Goal: Task Accomplishment & Management: Complete application form

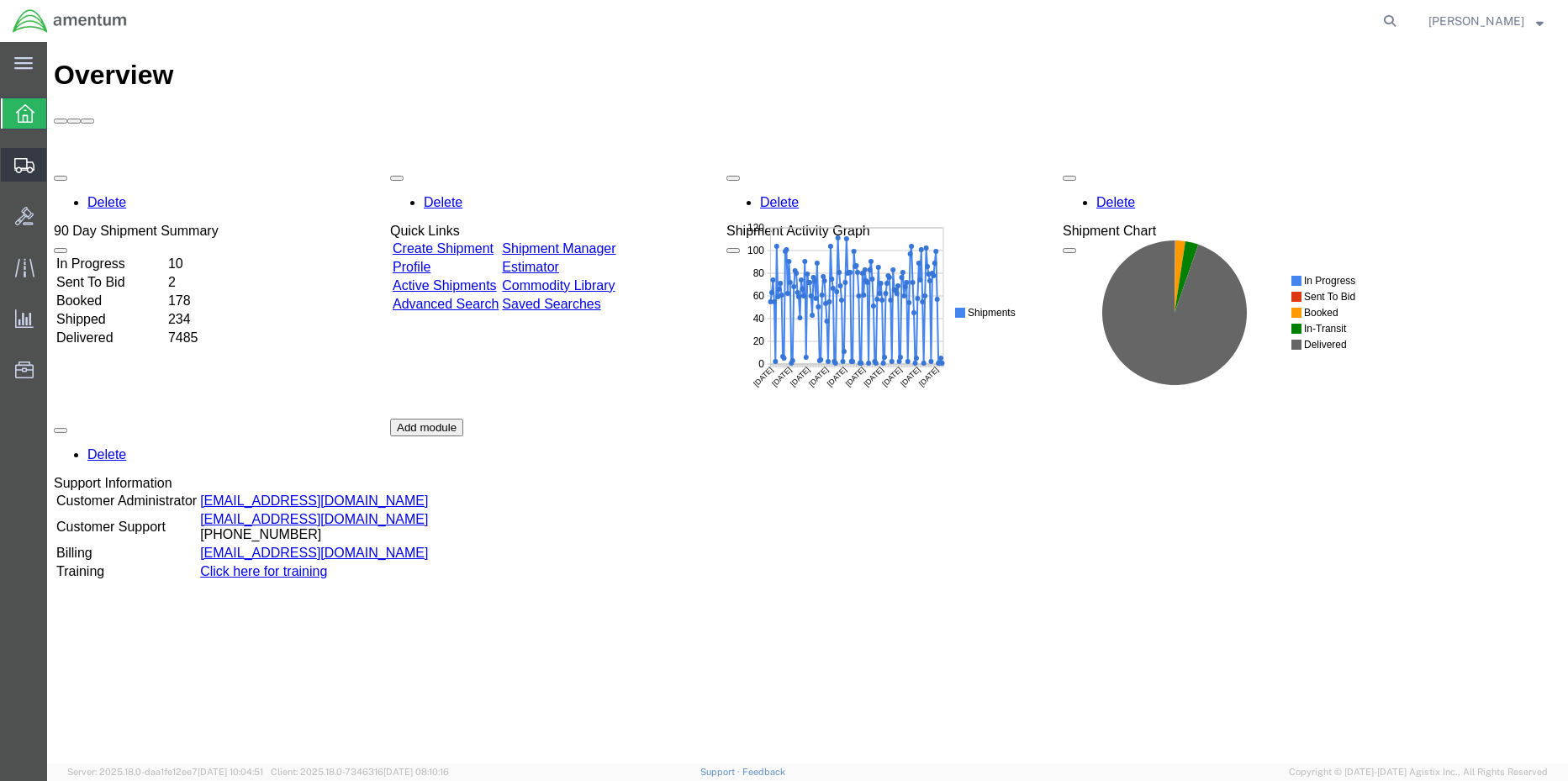
click at [0, 0] on span "Create Shipment" at bounding box center [0, 0] width 0 height 0
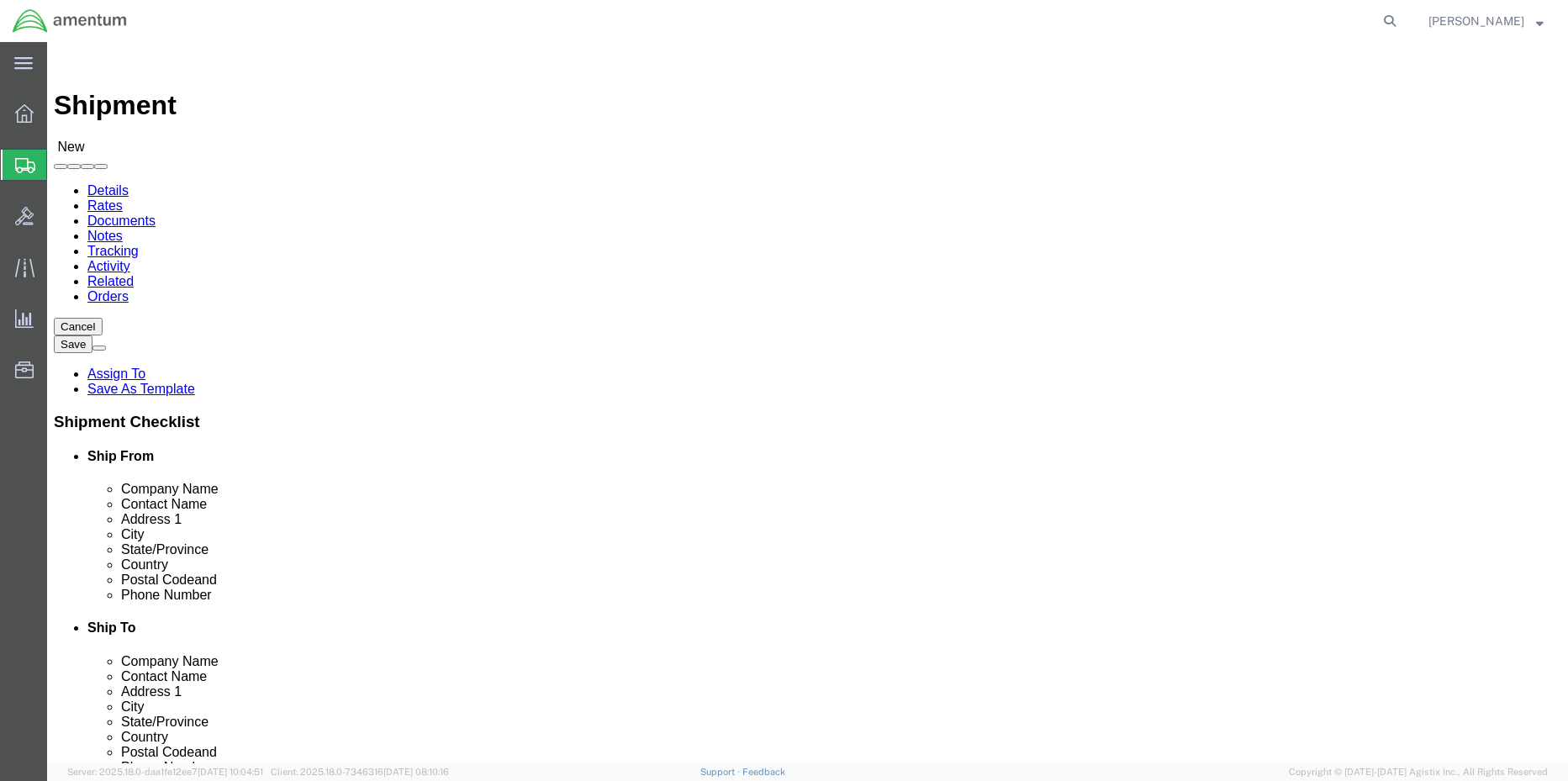
select select
click input "text"
type input "s"
type input "AMENTUM SERICES"
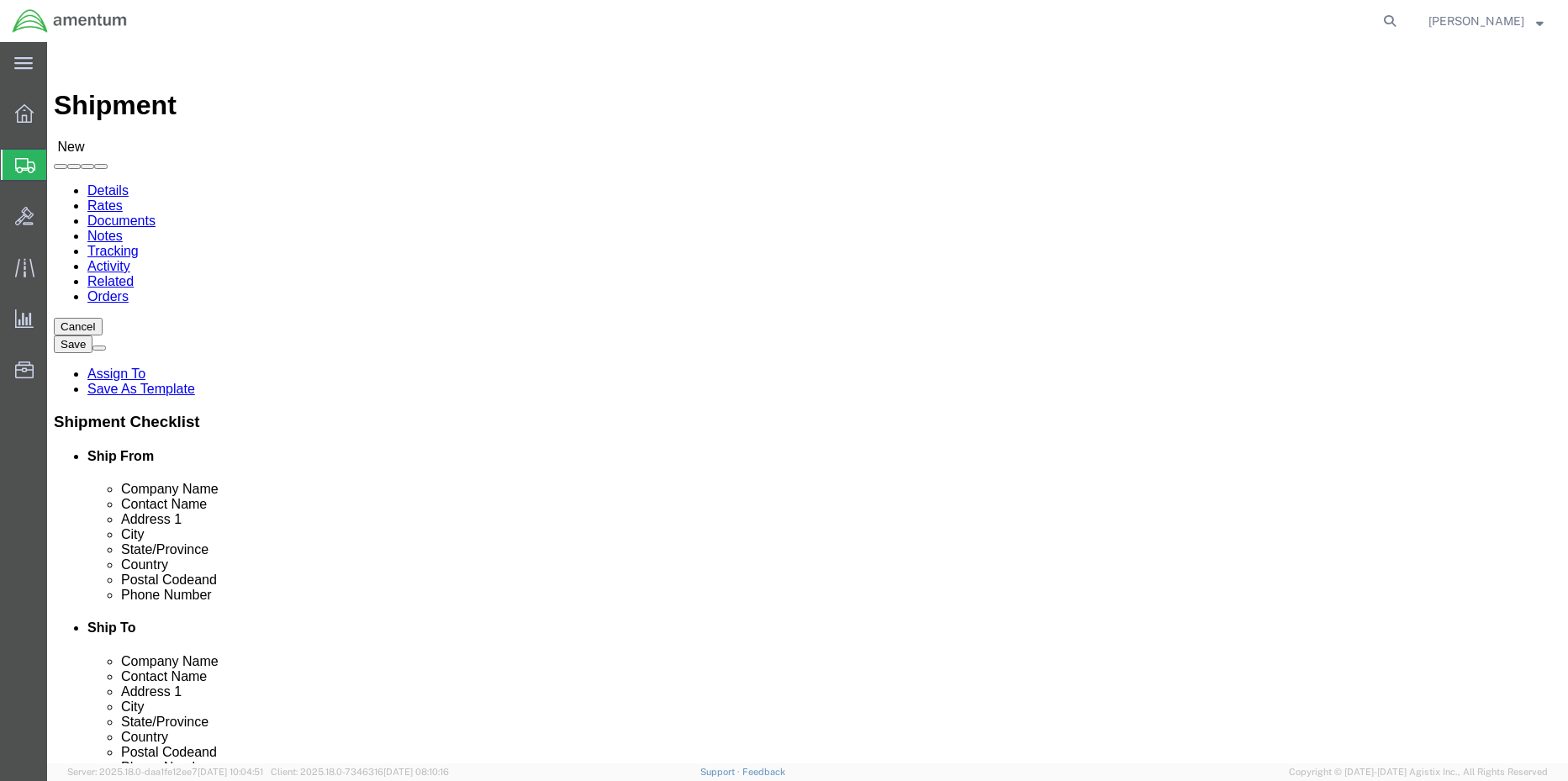
type input "[PERSON_NAME]"
click input "text"
type input "[PERSON_NAME]"
type input "1416 [PERSON_NAME] ST"
type input "S"
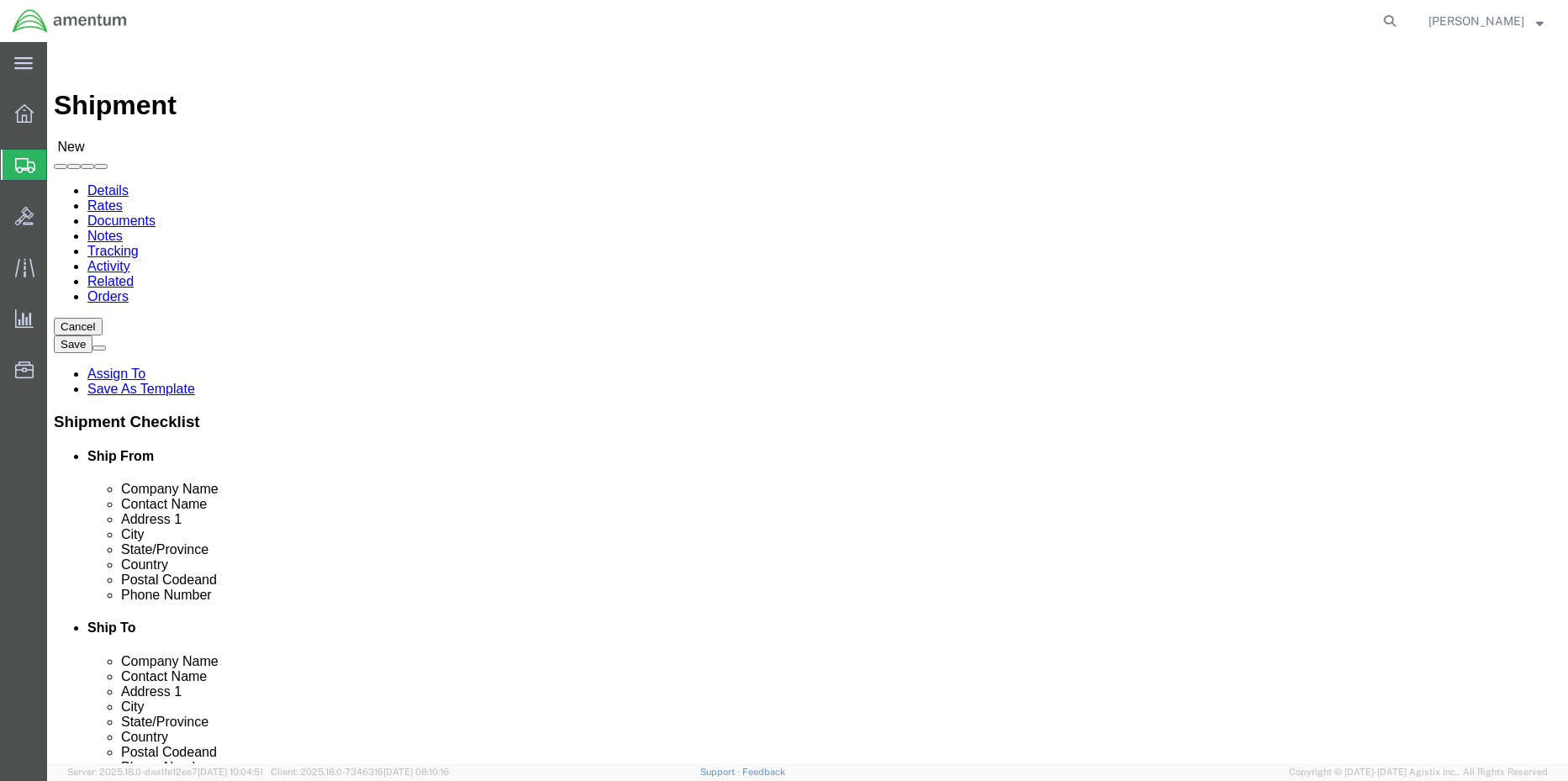
type input "DAINGERFIELD"
type input "T"
click input "text"
type input "75638"
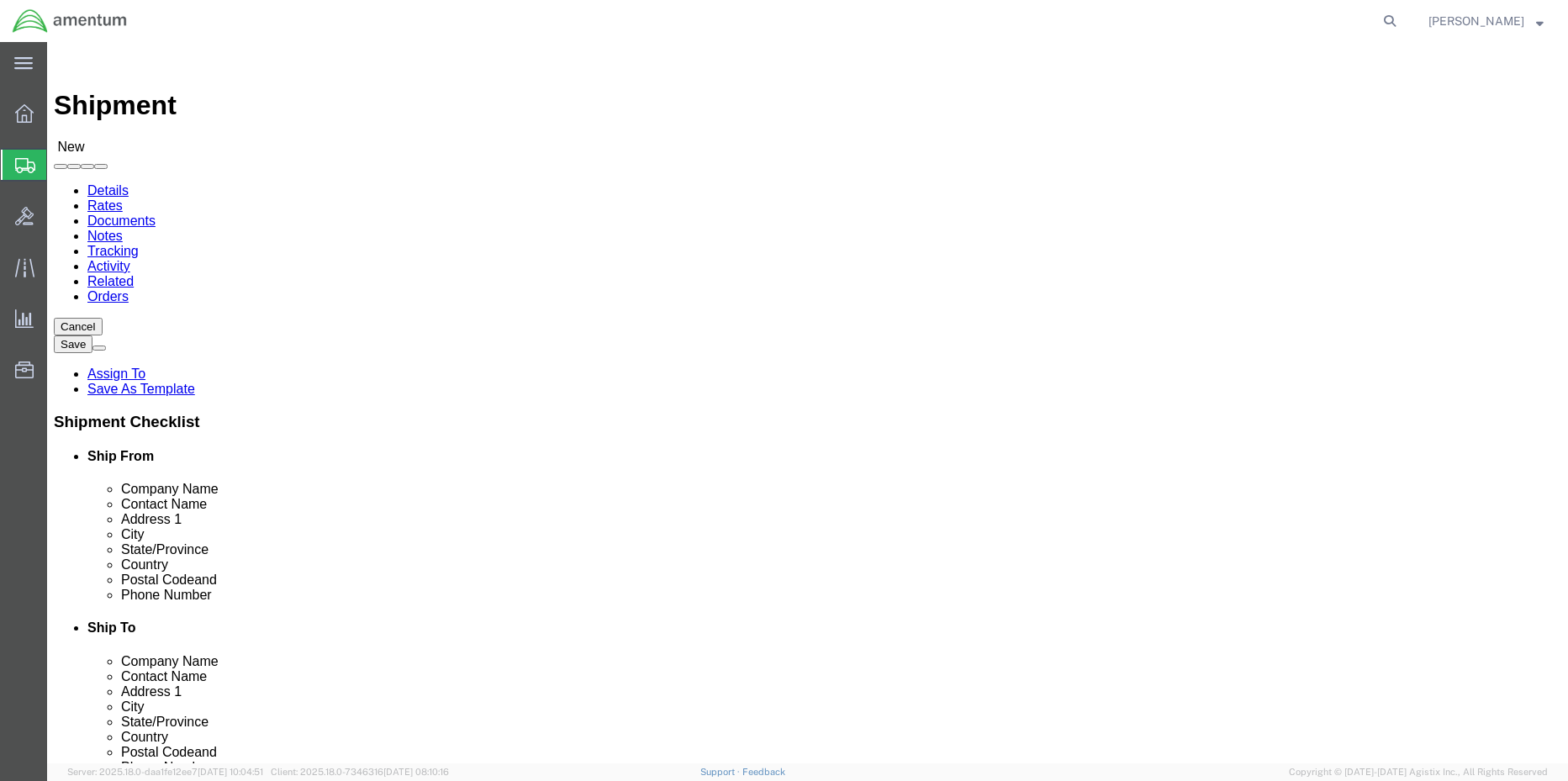
type input "[PHONE_NUMBER]"
type input "619"
select select "42713"
select select "[GEOGRAPHIC_DATA]"
click input "text"
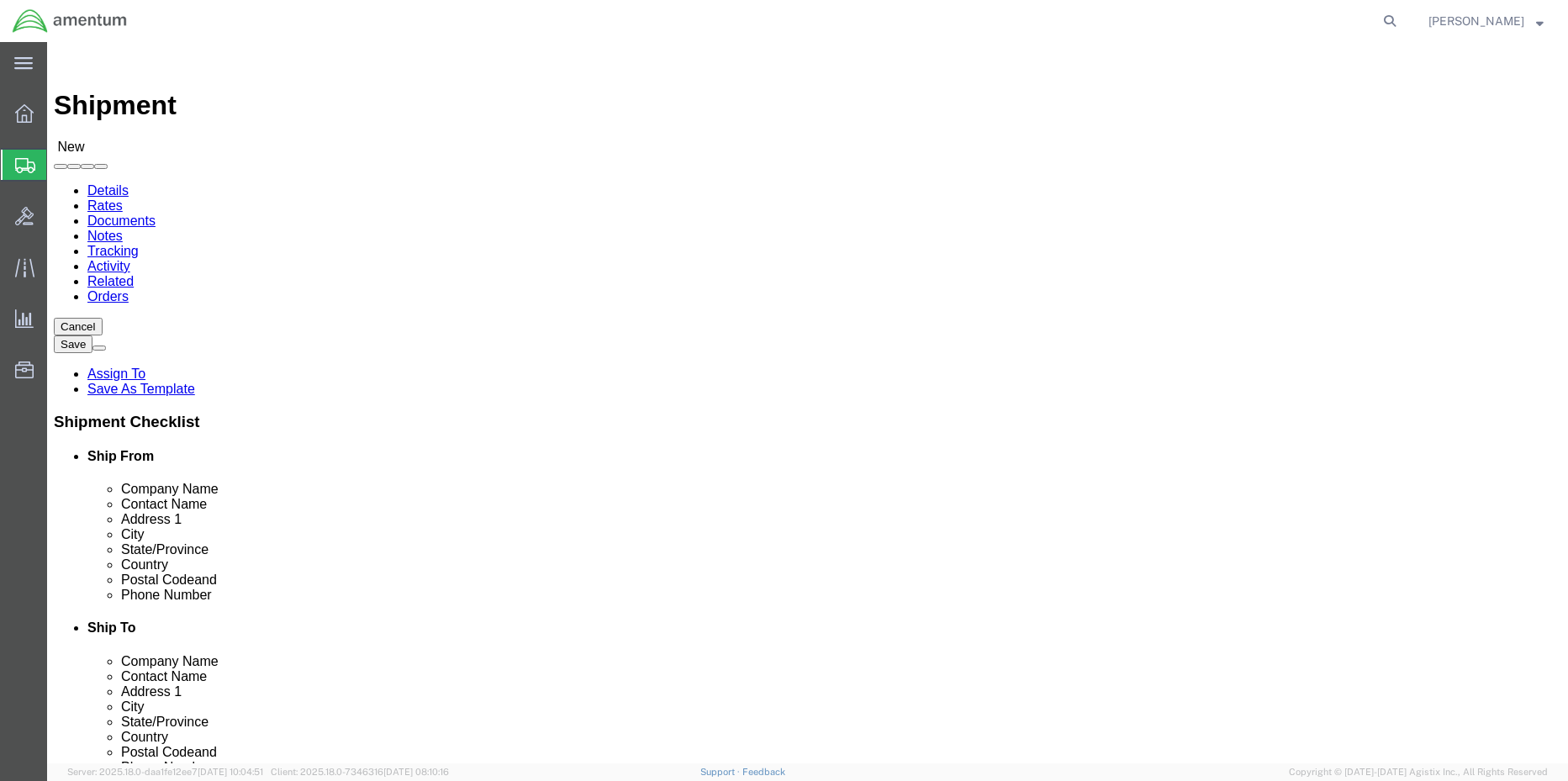
type input "[PERSON_NAME]"
click input "text"
type input "[PHONE_NUMBER]"
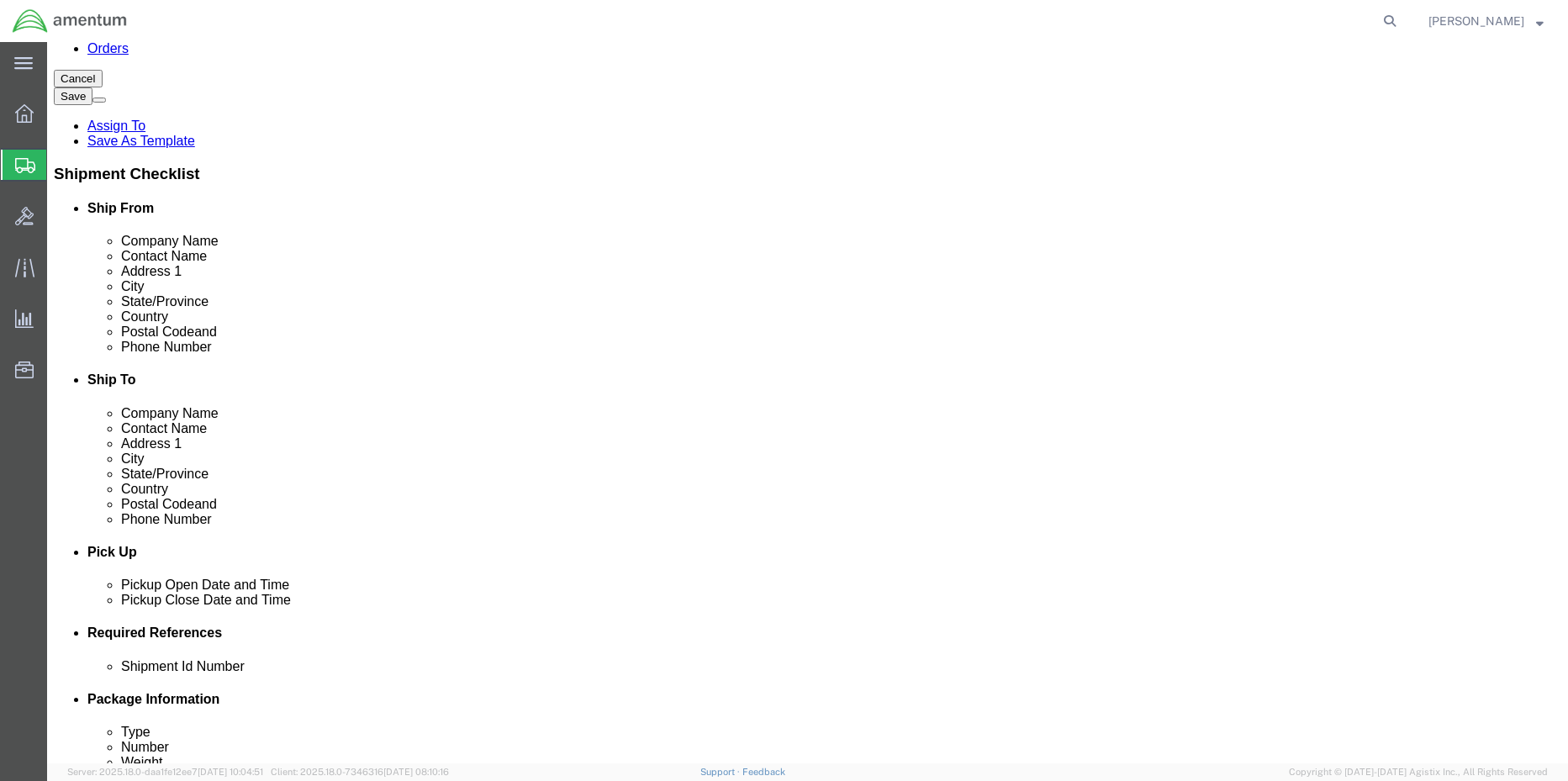
scroll to position [420, 0]
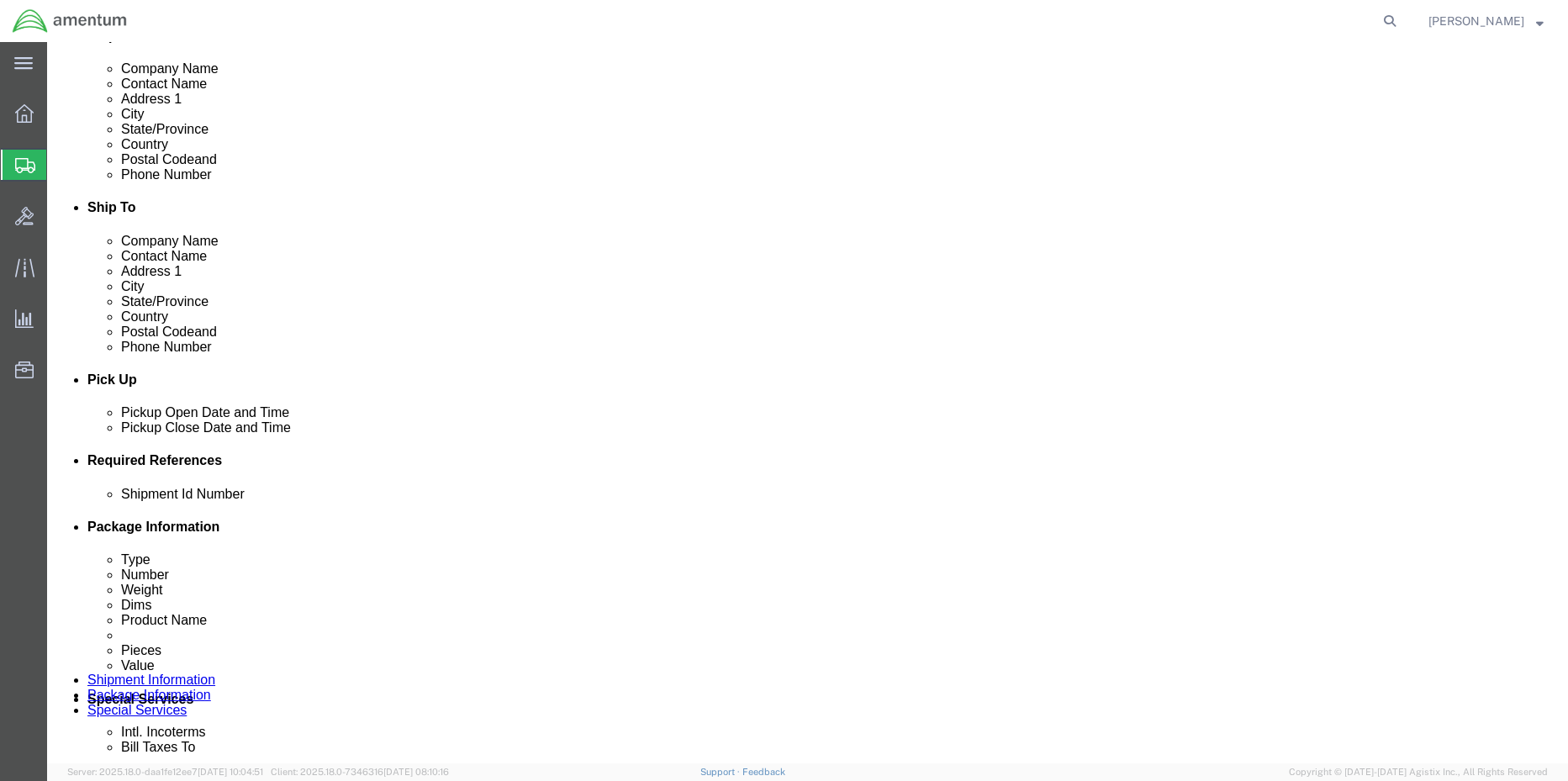
click input "text"
type input "4857.1.2103.00.00.00.000.FRE"
click icon
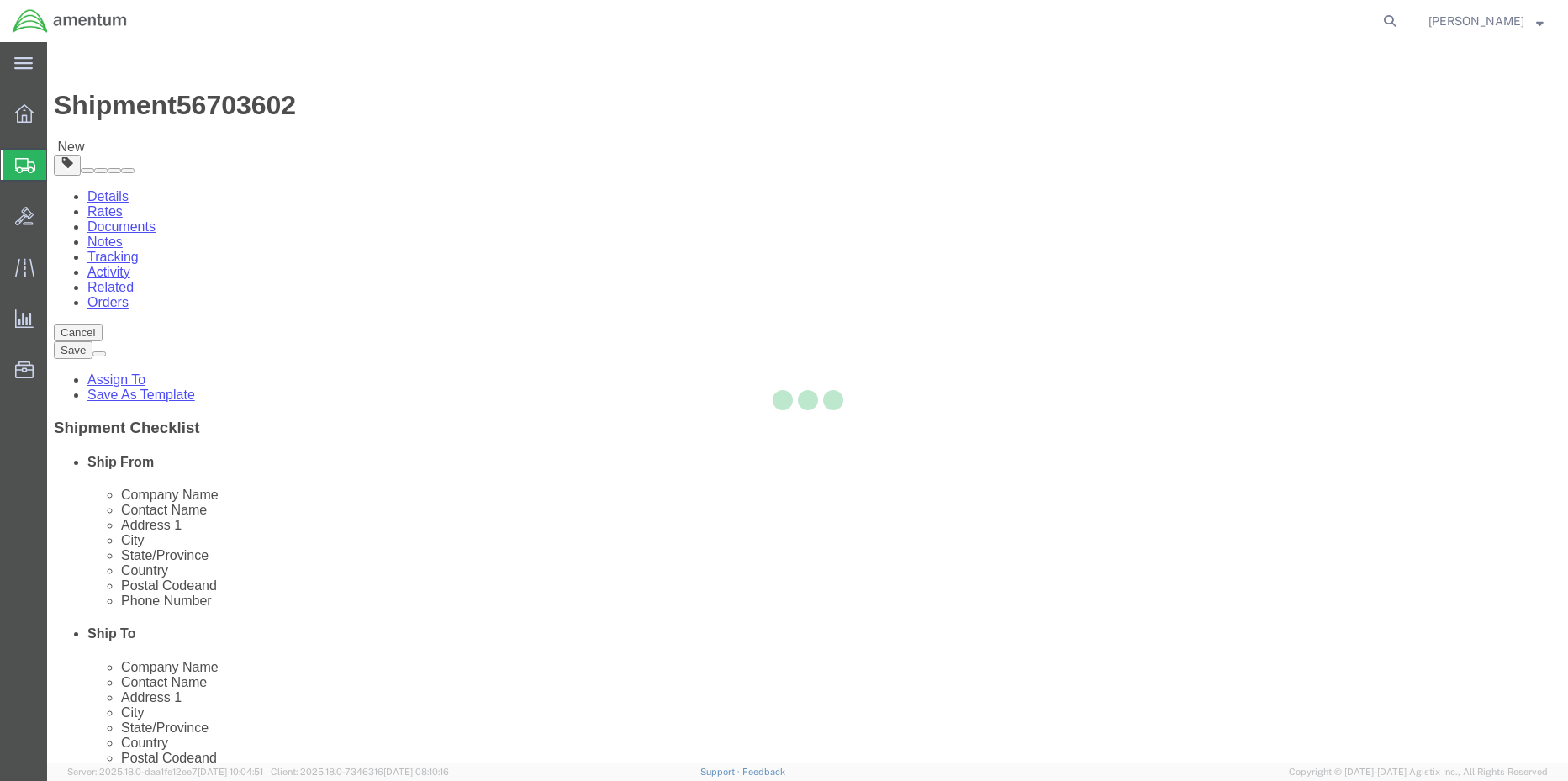
select select "CBOX"
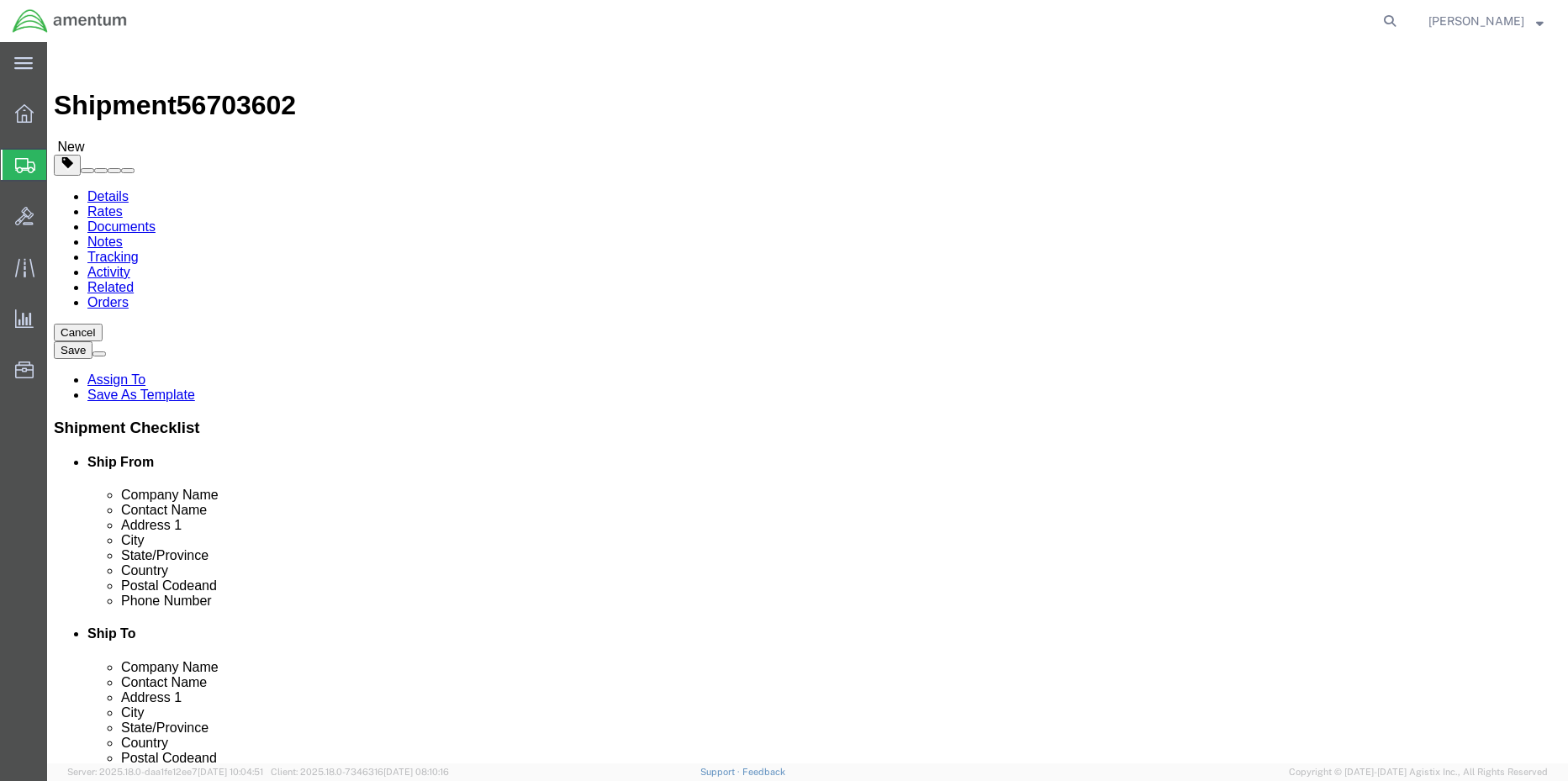
click input "text"
type input "11"
type input "7"
type input "5"
type input "6"
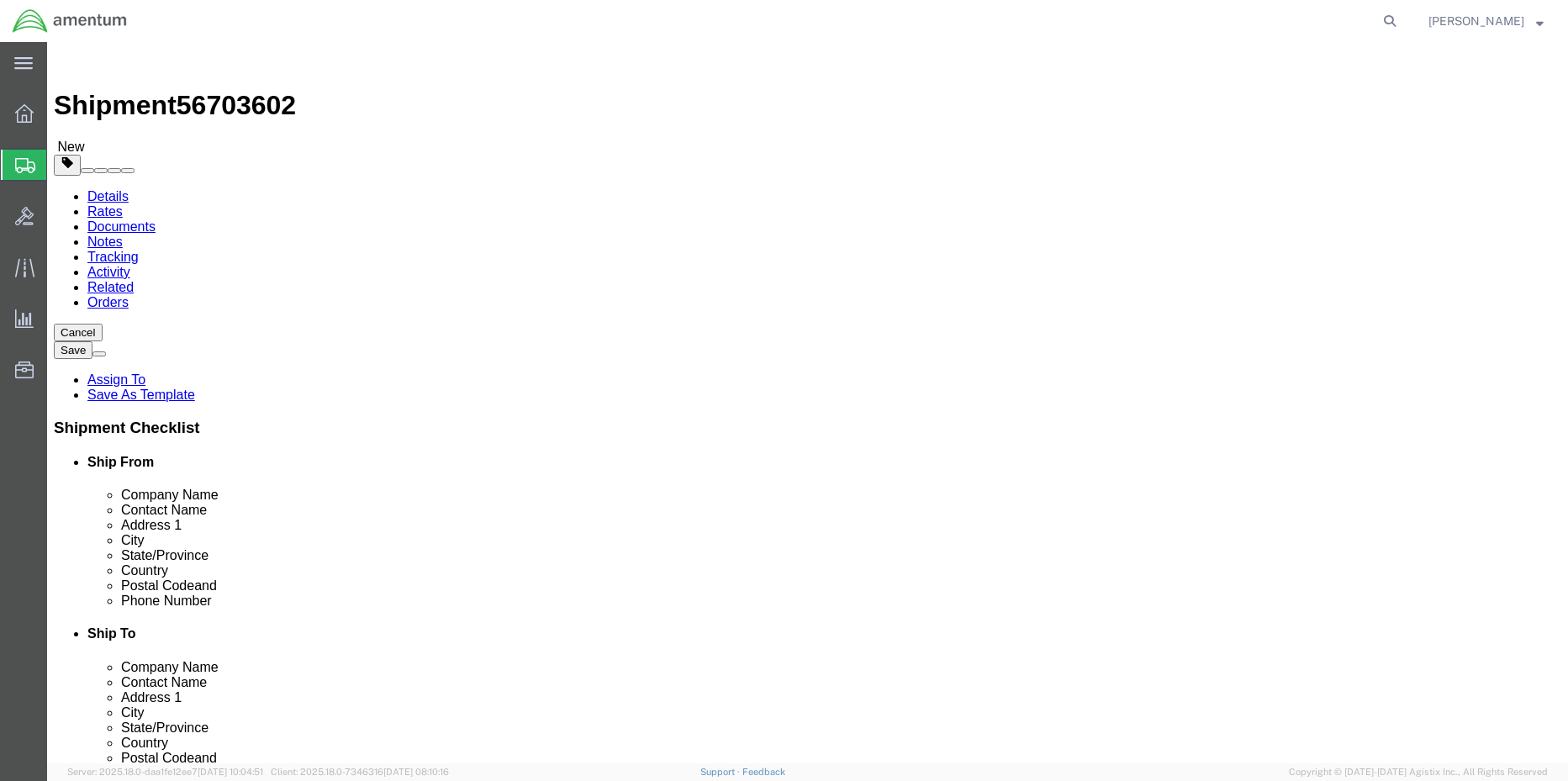
click link "Add Content"
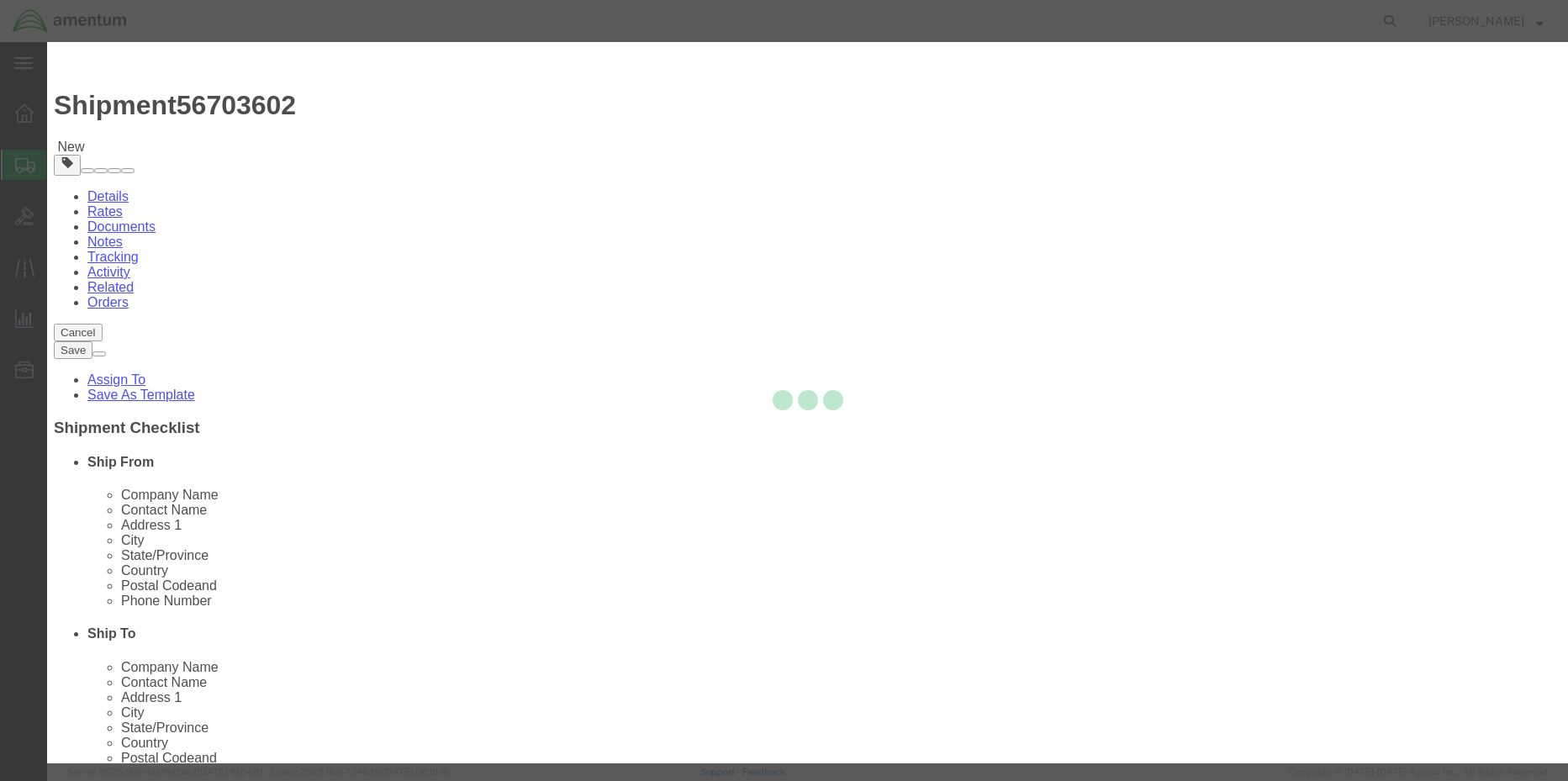
click input "text"
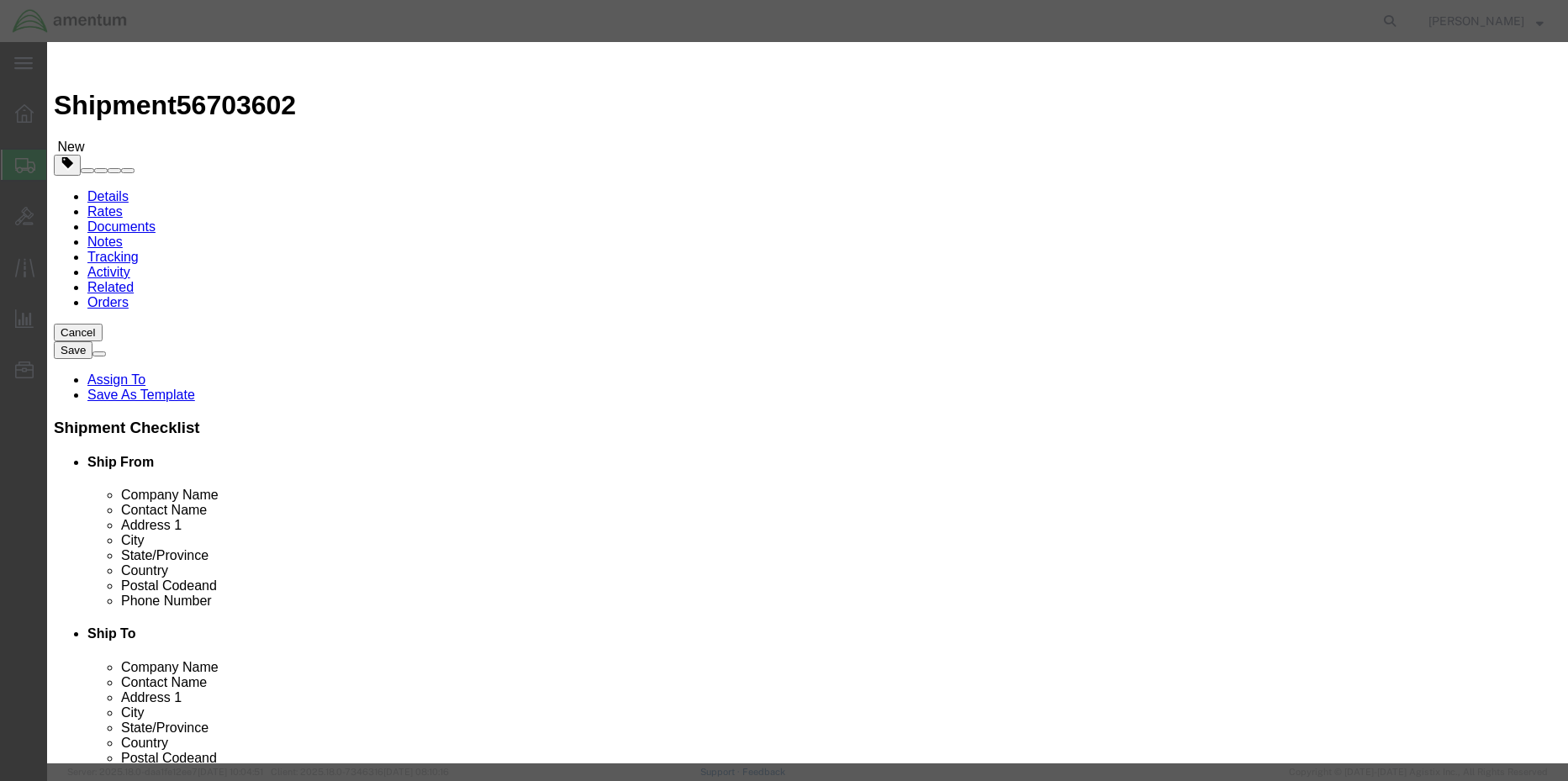
type input "RIM COMPRESSION TOOL"
type input "1"
type input "500"
select select "USD"
click button "Save & Close"
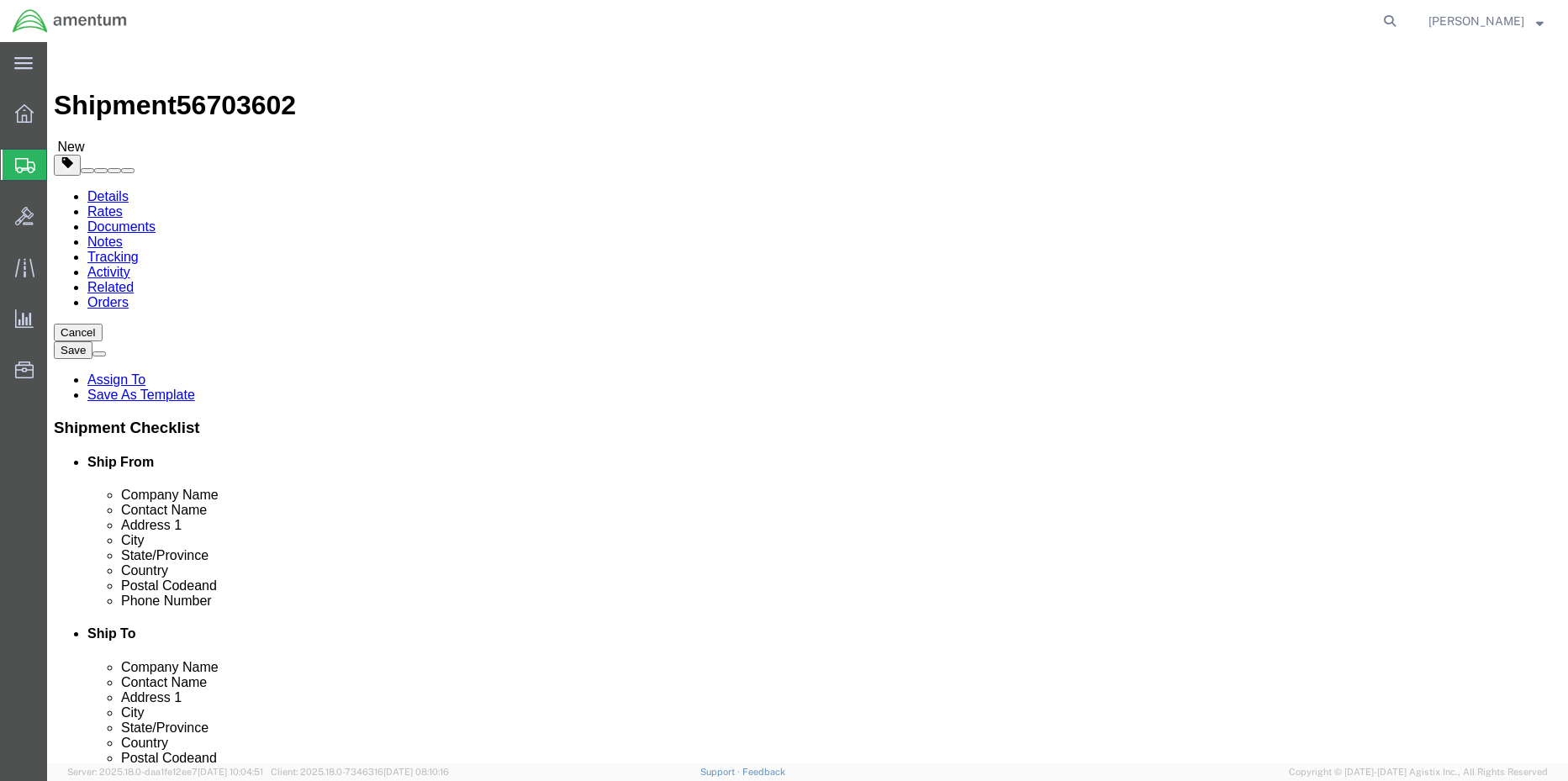
click button "Rate Shipment"
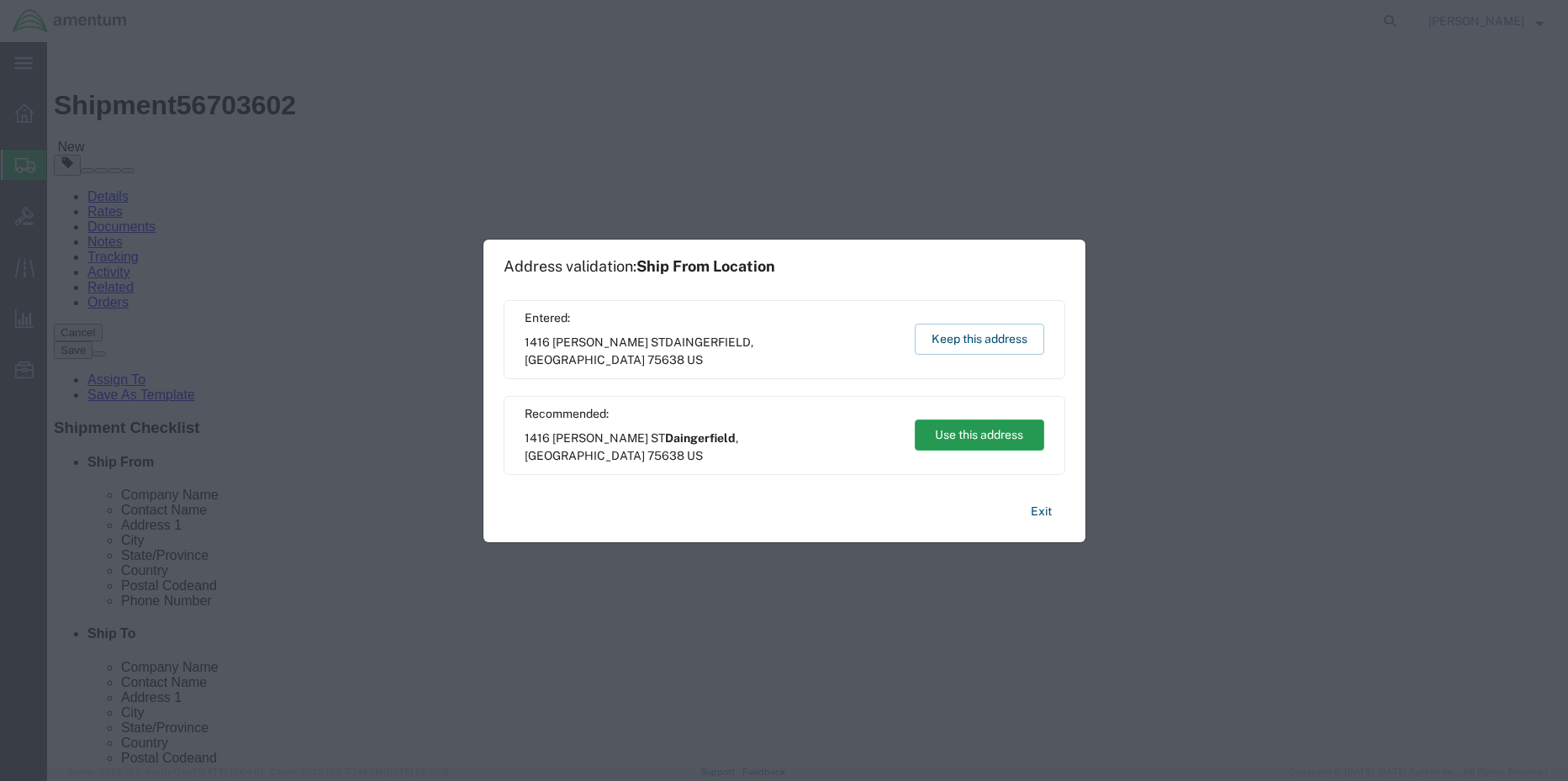
click at [976, 446] on button "Use this address" at bounding box center [980, 435] width 129 height 31
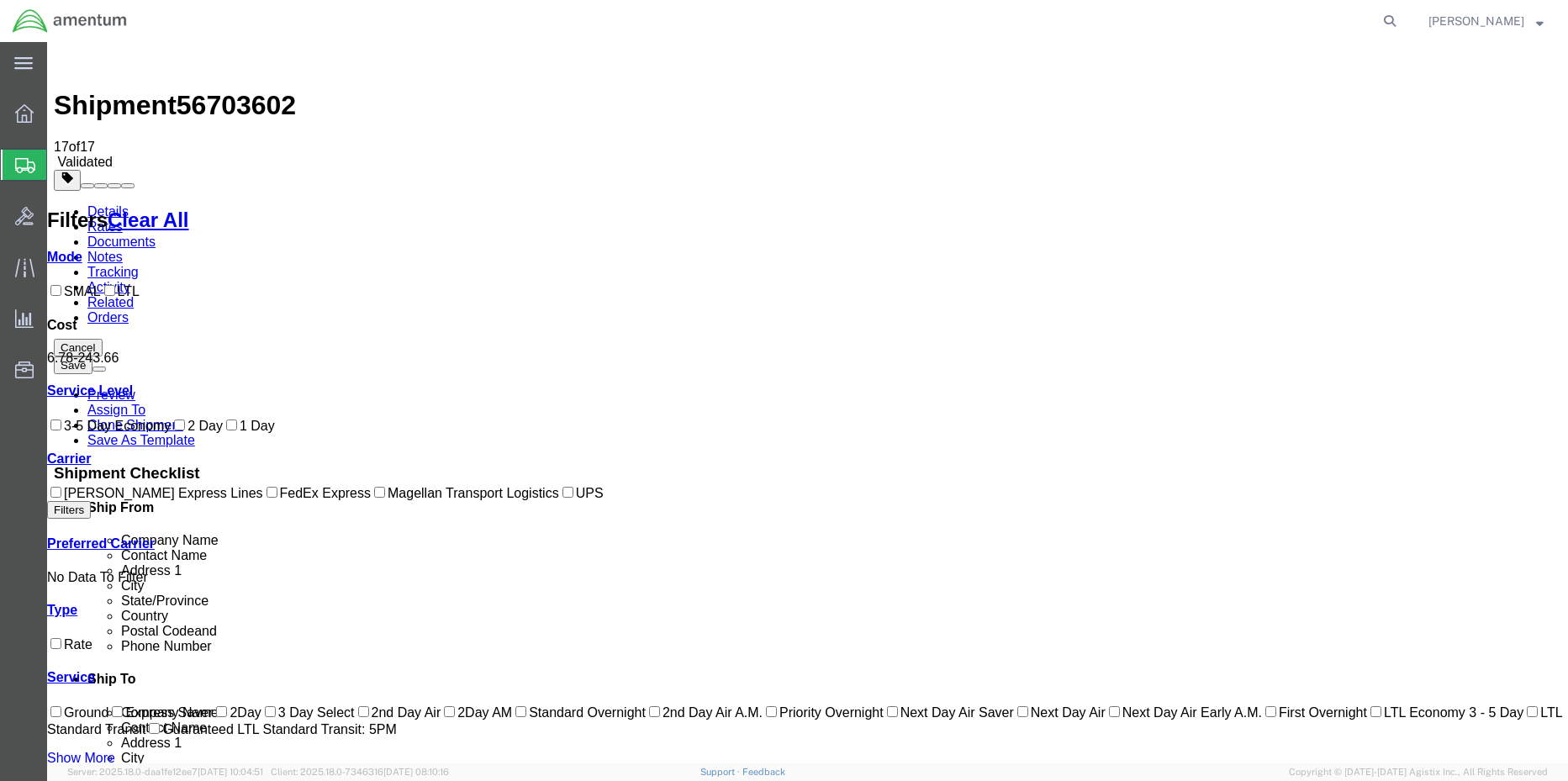
click at [266, 497] on input "FedEx Express" at bounding box center [272, 492] width 11 height 11
checkbox input "true"
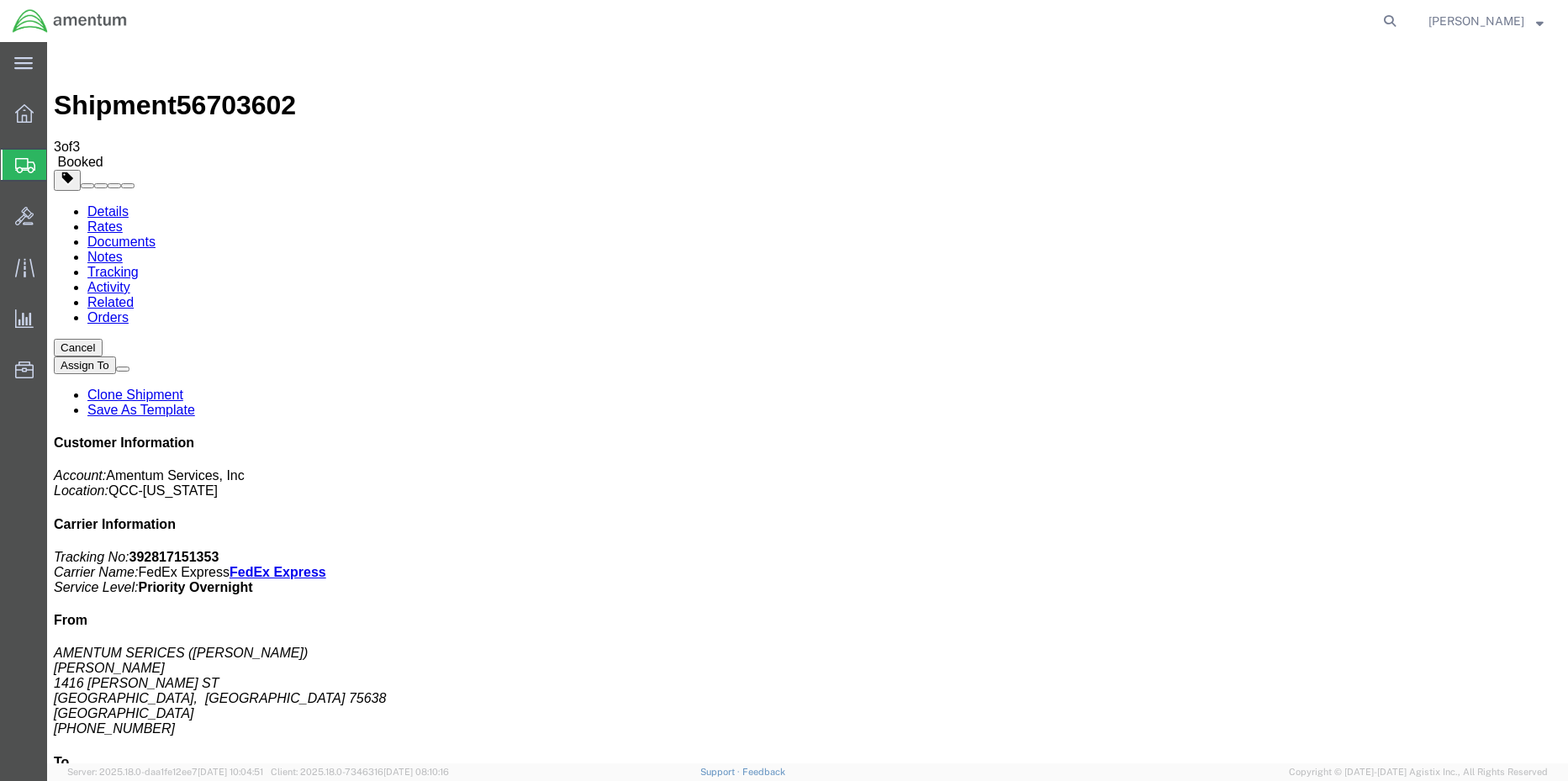
click at [1359, 549] on p "Tracking No: 392817151353 Carrier Name: FedEx Express FedEx Express Service Lev…" at bounding box center [807, 572] width 1507 height 45
click at [1360, 549] on p "Tracking No: 392817151353 Carrier Name: FedEx Express FedEx Express Service Lev…" at bounding box center [807, 572] width 1507 height 45
copy b "392817151353"
drag, startPoint x: 678, startPoint y: 302, endPoint x: 726, endPoint y: 385, distance: 95.9
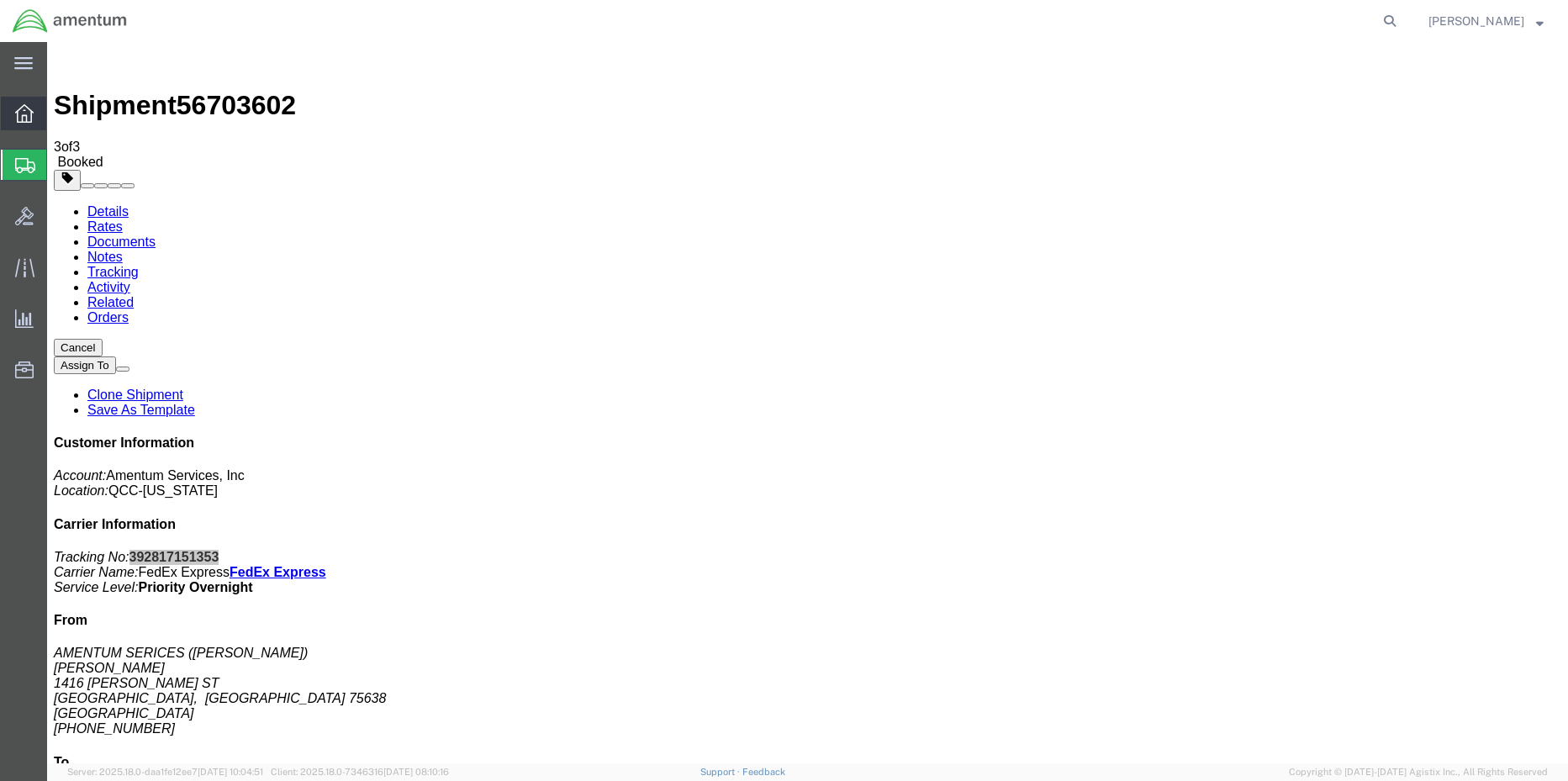
click at [27, 111] on icon at bounding box center [25, 114] width 18 height 18
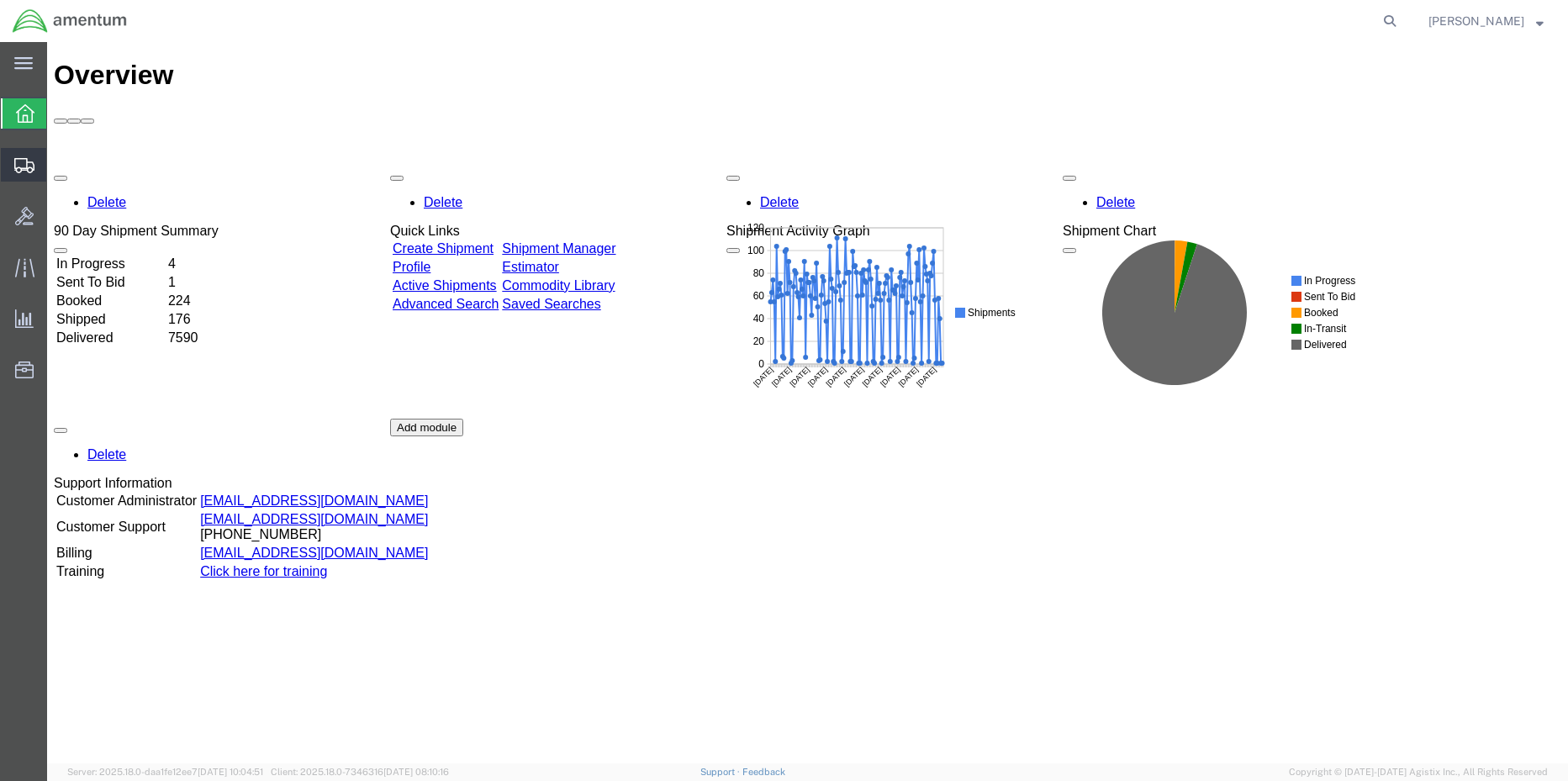
click at [0, 0] on span "Shipment Manager" at bounding box center [0, 0] width 0 height 0
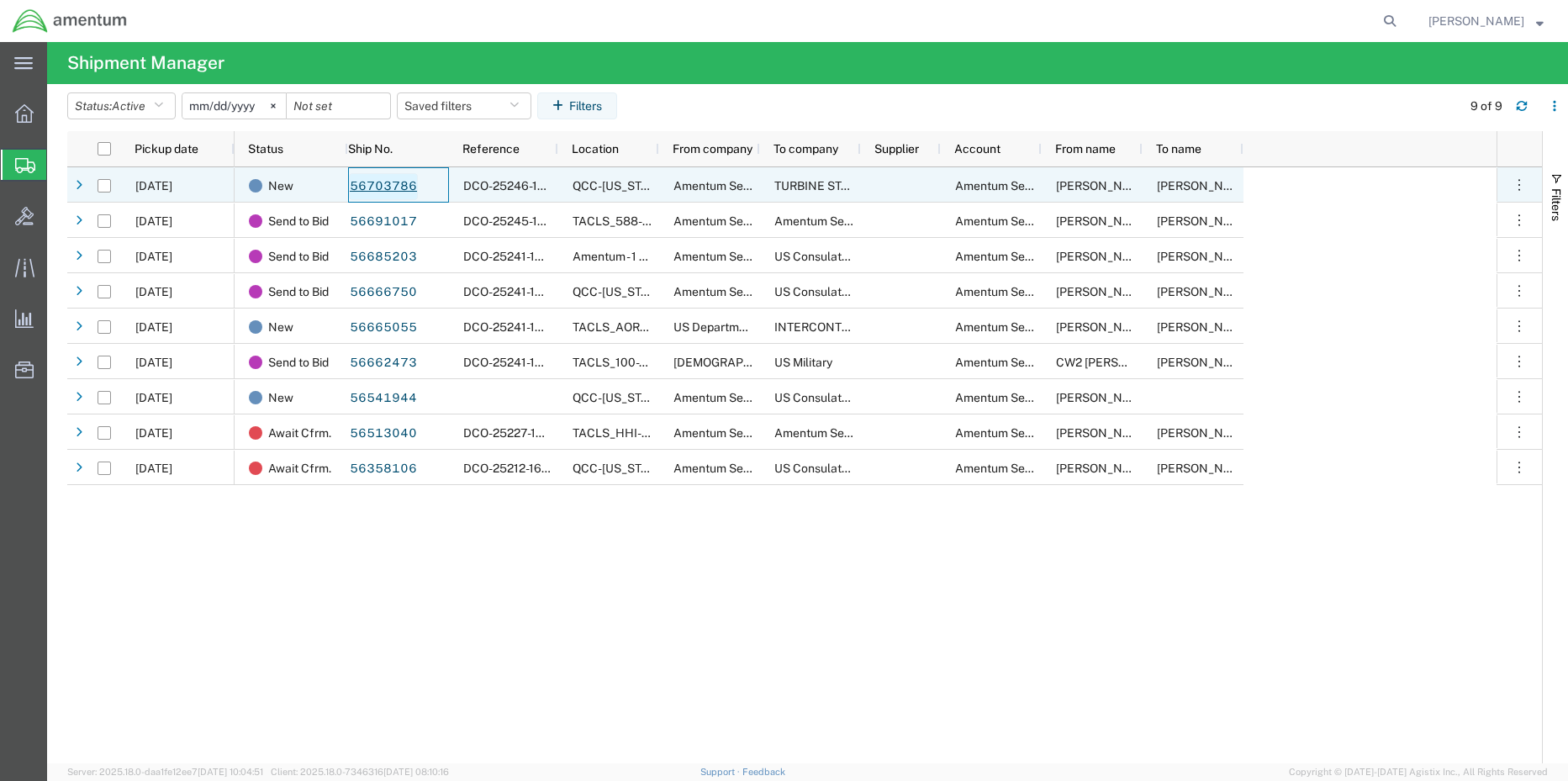
click at [366, 191] on link "56703786" at bounding box center [384, 186] width 69 height 27
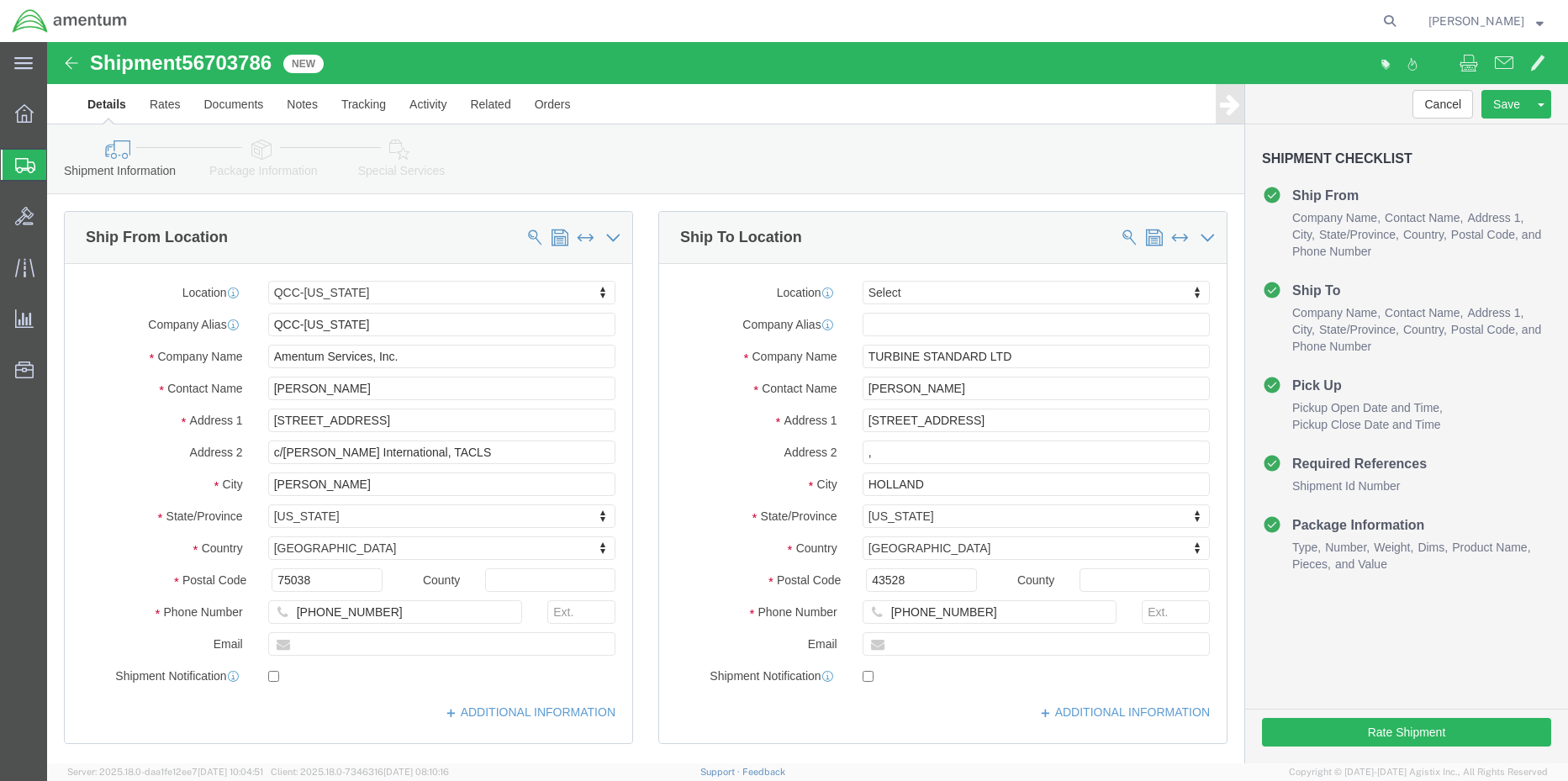
select select "42668"
select select
click button "Rate Shipment"
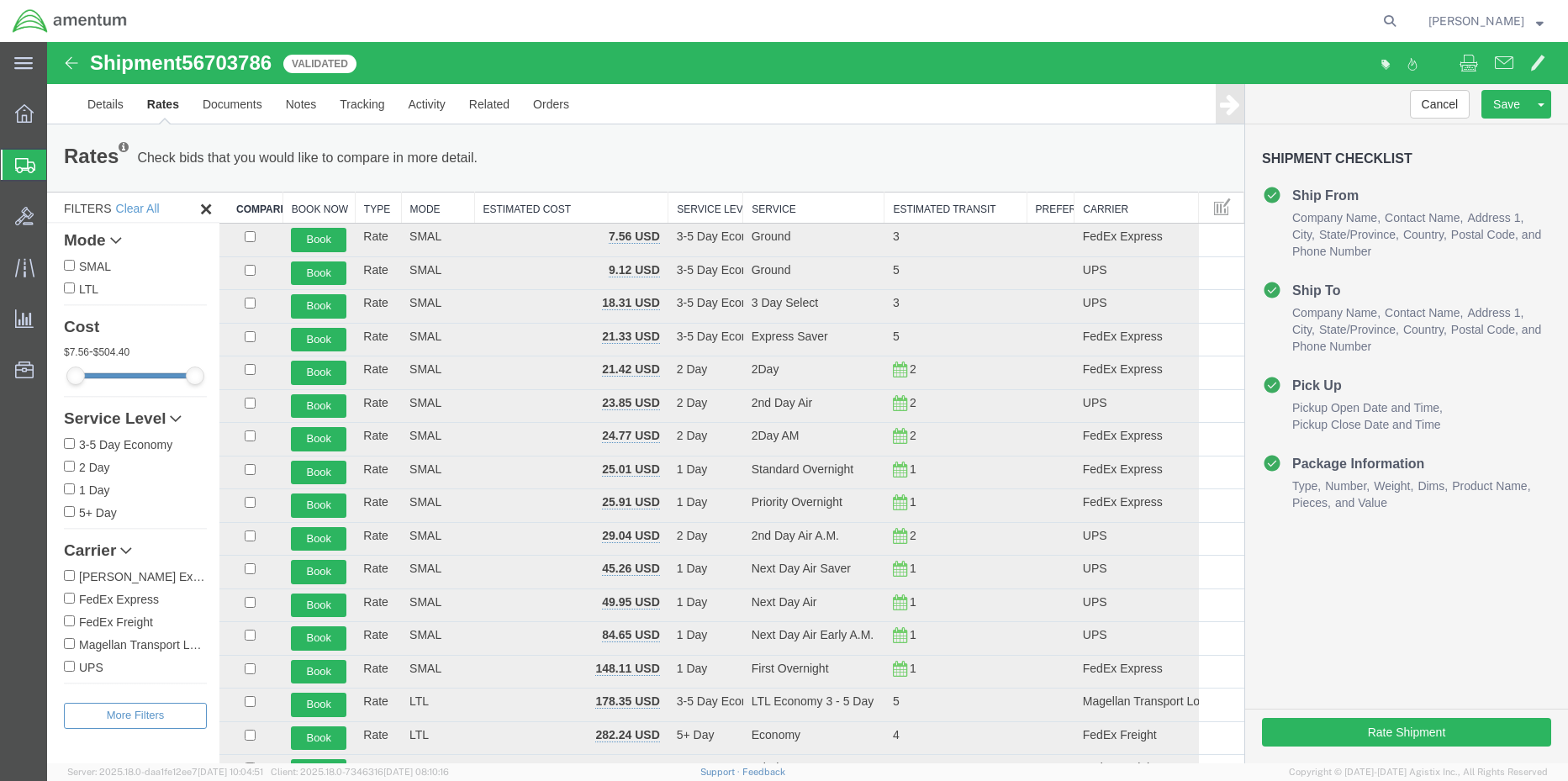
click at [68, 599] on input "FedEx Express" at bounding box center [69, 598] width 11 height 11
checkbox input "true"
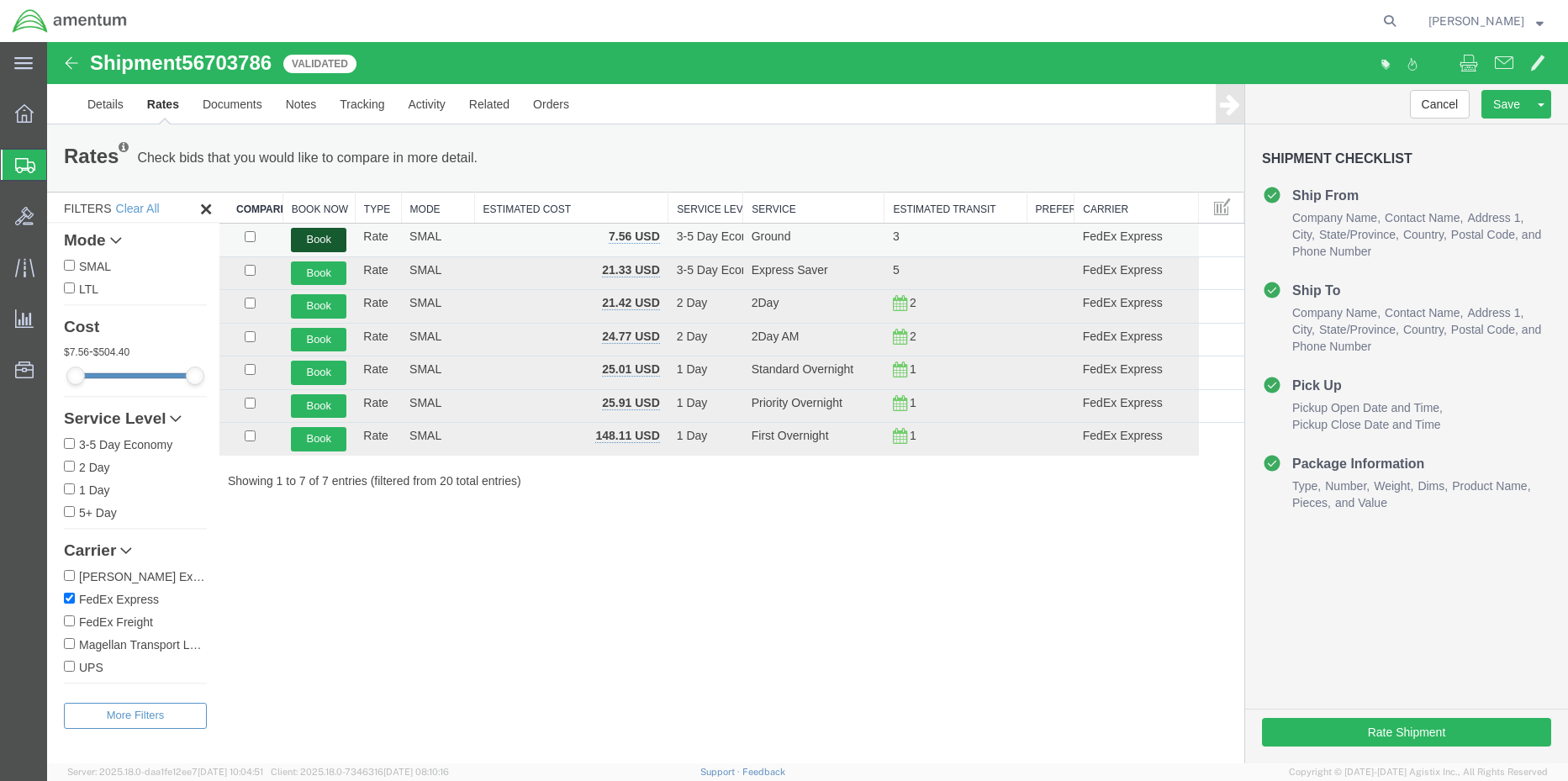
click at [317, 232] on button "Book" at bounding box center [318, 239] width 55 height 25
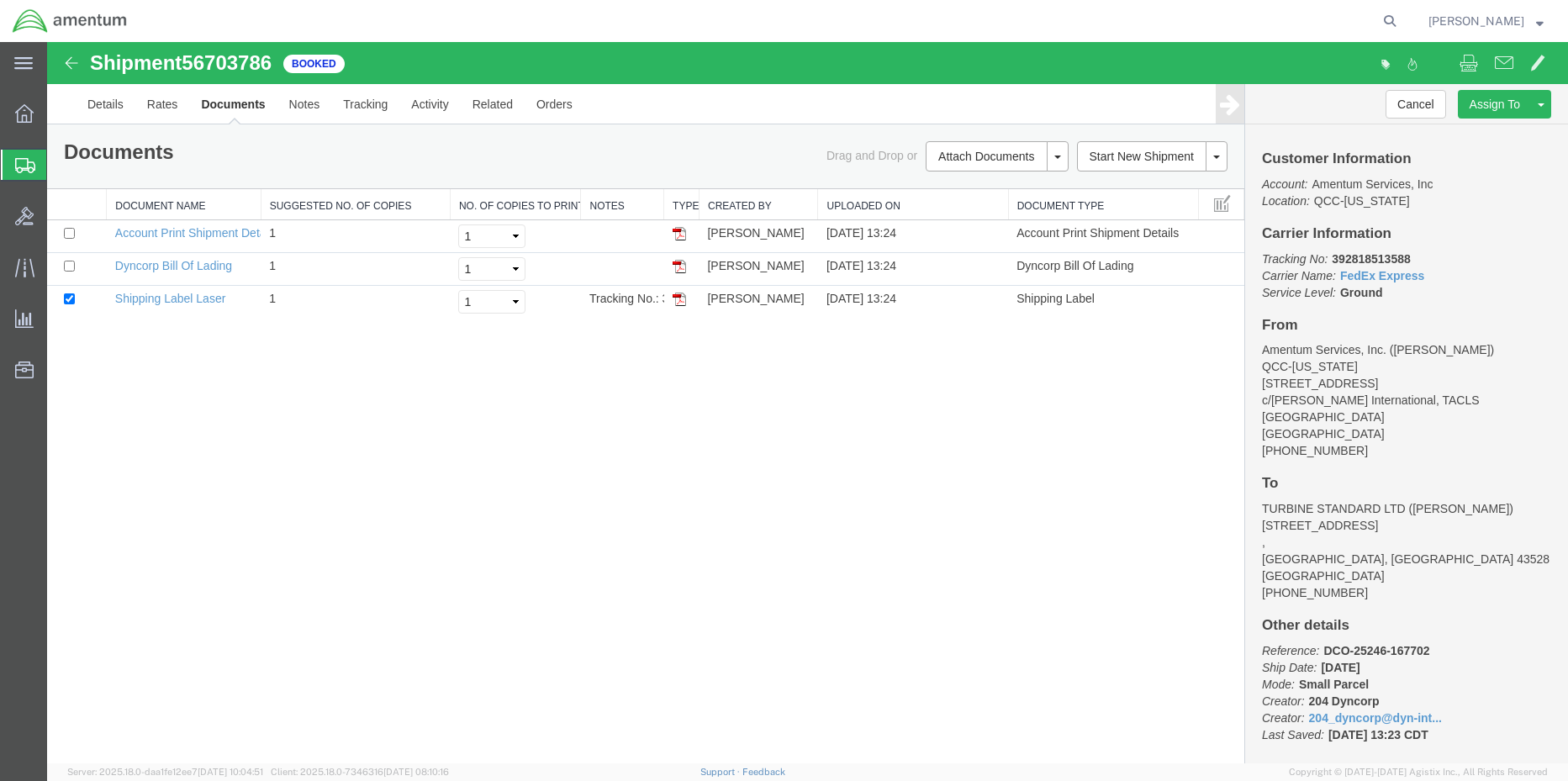
click at [1382, 252] on b "392818513588" at bounding box center [1371, 258] width 78 height 14
click at [1381, 255] on b "392818513588" at bounding box center [1371, 258] width 78 height 14
click at [1380, 255] on b "392818513588" at bounding box center [1371, 258] width 78 height 14
copy b "392818513588"
drag, startPoint x: 681, startPoint y: 296, endPoint x: 705, endPoint y: 344, distance: 53.7
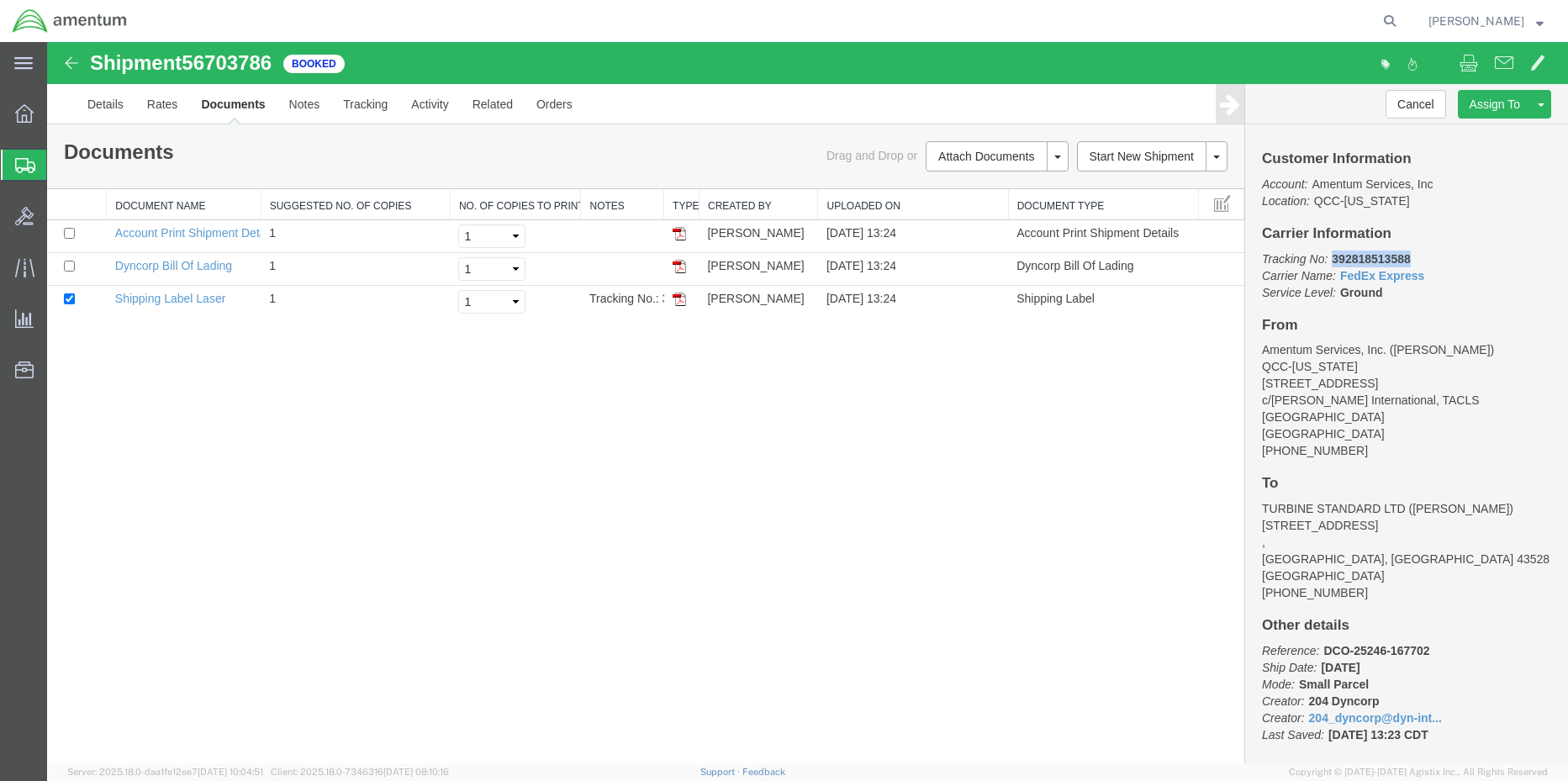
click at [681, 297] on img at bounding box center [678, 299] width 14 height 14
